Goal: Find contact information: Obtain details needed to contact an individual or organization

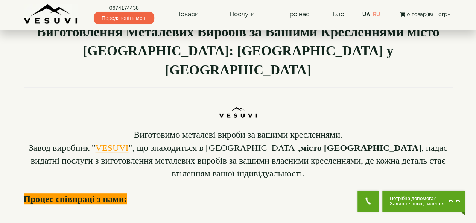
scroll to position [75, 0]
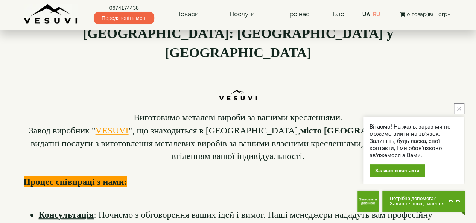
click at [461, 108] on button "close button" at bounding box center [459, 108] width 11 height 11
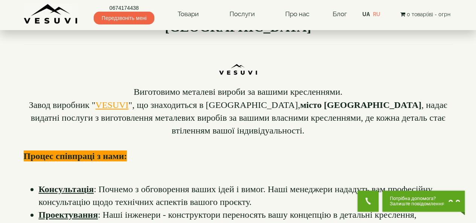
scroll to position [150, 0]
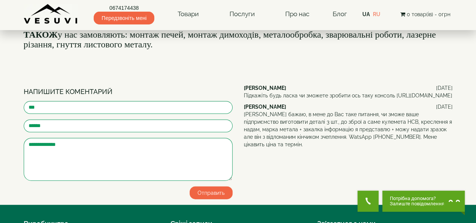
scroll to position [903, 0]
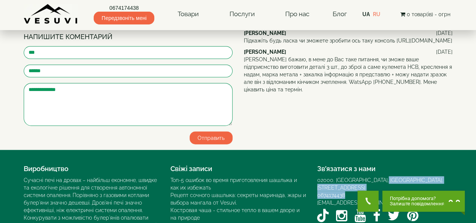
drag, startPoint x: 376, startPoint y: 147, endPoint x: 444, endPoint y: 151, distance: 67.8
click at [444, 176] on div "02000, [GEOGRAPHIC_DATA], [GEOGRAPHIC_DATA]. [STREET_ADDRESS][PERSON_NAME] 0674…" at bounding box center [384, 200] width 135 height 49
copy div "[PERSON_NAME] провулок, 1Б 0674174438"
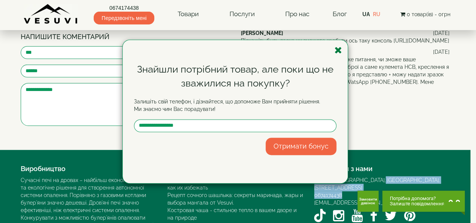
click at [337, 51] on icon "button" at bounding box center [338, 50] width 8 height 9
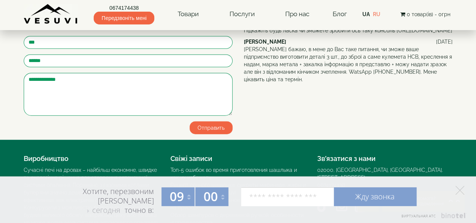
scroll to position [926, 0]
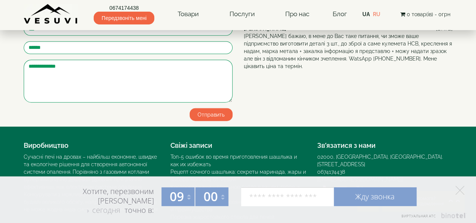
click at [376, 186] on icon "Facebook VESUVI" at bounding box center [377, 192] width 8 height 13
